Goal: Transaction & Acquisition: Purchase product/service

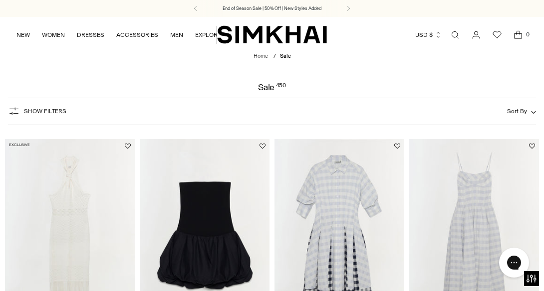
scroll to position [340, 0]
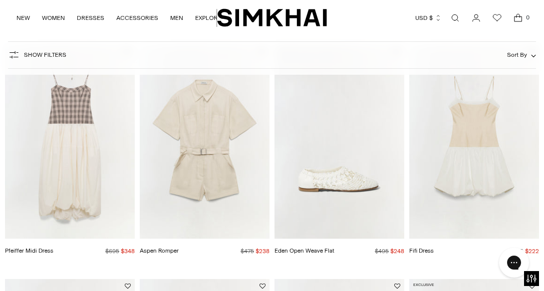
click at [510, 61] on div "Show Filters Show Filters Sort By Recommended Most Popular Newest" at bounding box center [271, 54] width 527 height 27
click at [510, 58] on span "Sort By" at bounding box center [517, 54] width 20 height 7
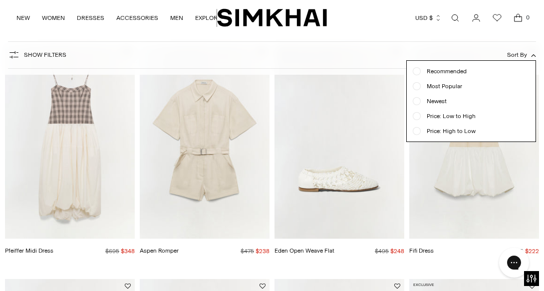
click at [415, 85] on div at bounding box center [417, 86] width 4 height 4
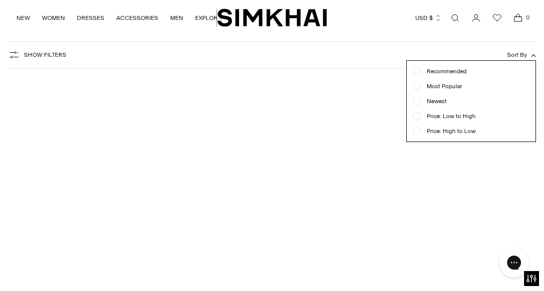
click at [39, 57] on span "Show Filters" at bounding box center [45, 54] width 42 height 7
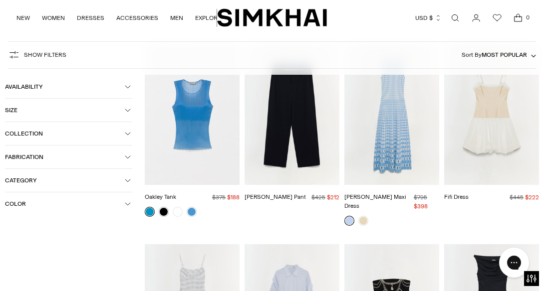
scroll to position [74, 0]
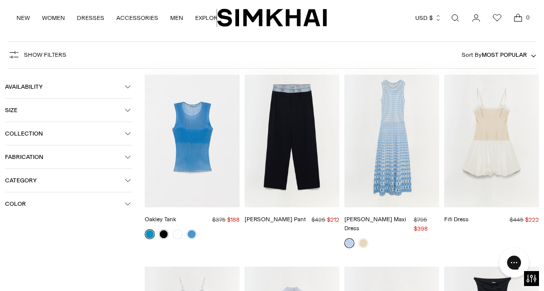
click at [24, 86] on span "Availability" at bounding box center [65, 86] width 120 height 7
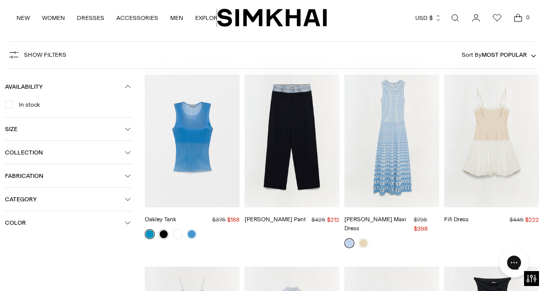
click at [13, 106] on span "In stock" at bounding box center [26, 104] width 27 height 9
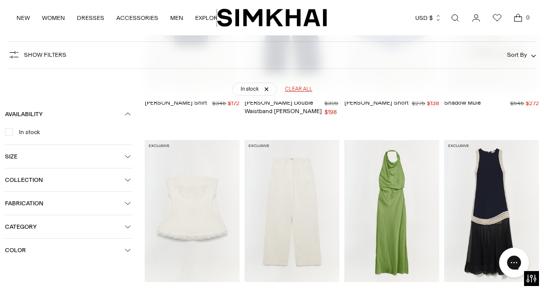
scroll to position [4333, 0]
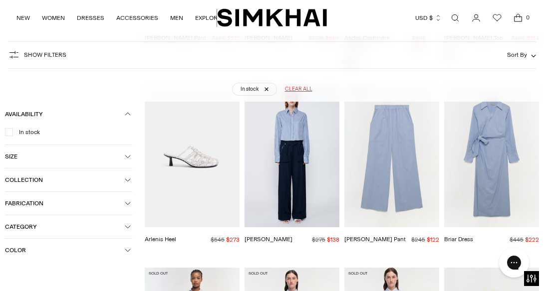
scroll to position [11325, 0]
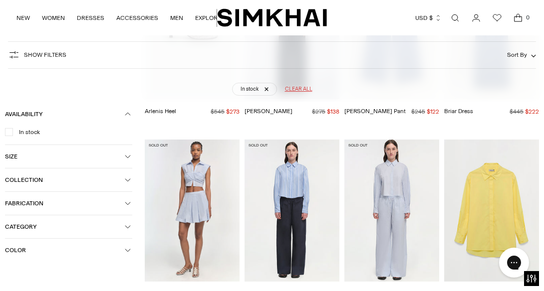
click at [39, 226] on span "Category" at bounding box center [65, 227] width 120 height 7
click at [17, 279] on span "Dresses" at bounding box center [26, 275] width 27 height 9
click at [7, 275] on icon at bounding box center [8, 275] width 5 height 5
click at [11, 274] on icon at bounding box center [8, 274] width 5 height 5
click at [127, 227] on icon "button" at bounding box center [128, 227] width 6 height 6
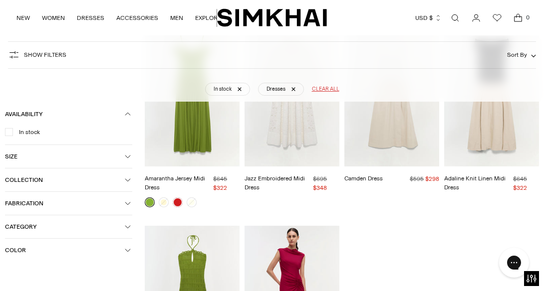
scroll to position [8818, 0]
